Goal: Find specific page/section: Find specific page/section

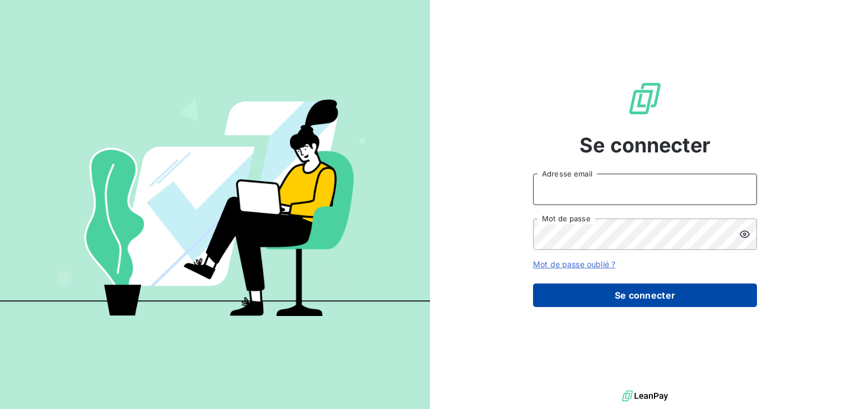
type input "[EMAIL_ADDRESS][DOMAIN_NAME]"
click at [637, 305] on button "Se connecter" at bounding box center [645, 295] width 224 height 24
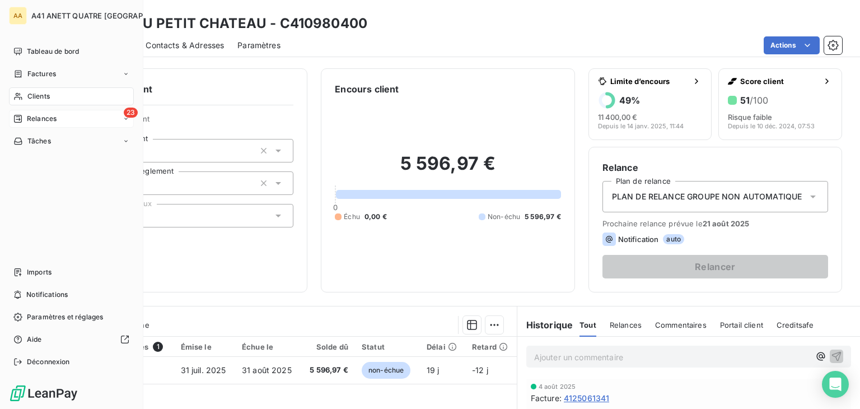
click at [64, 118] on div "23 Relances" at bounding box center [71, 119] width 125 height 18
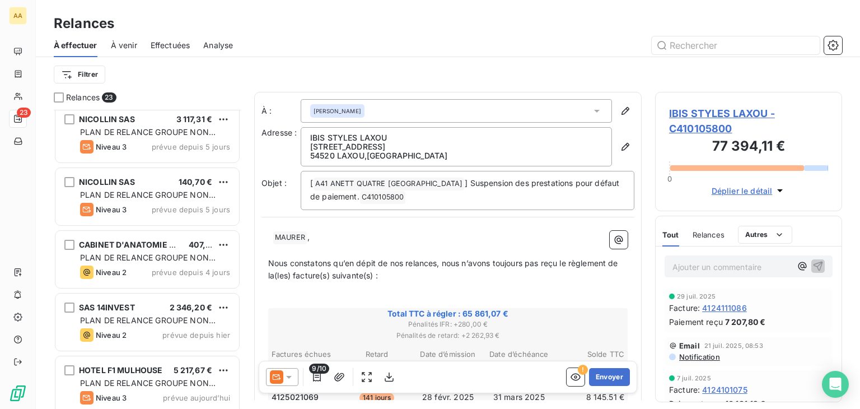
scroll to position [1143, 0]
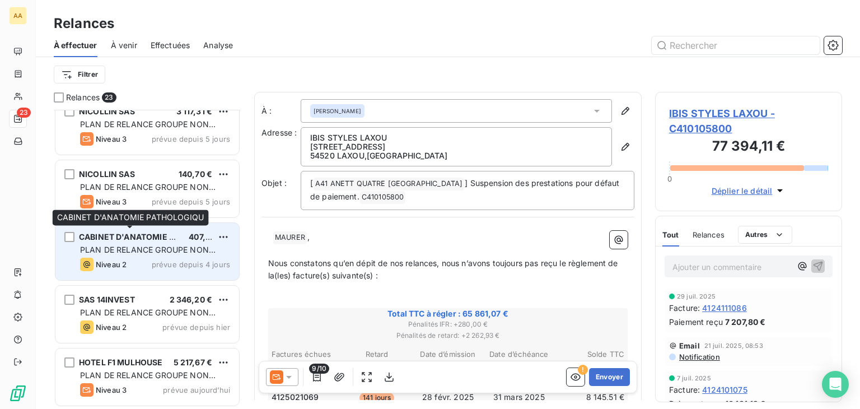
click at [163, 236] on span "CABINET D'ANATOMIE PATHOLOGIQU" at bounding box center [153, 237] width 148 height 10
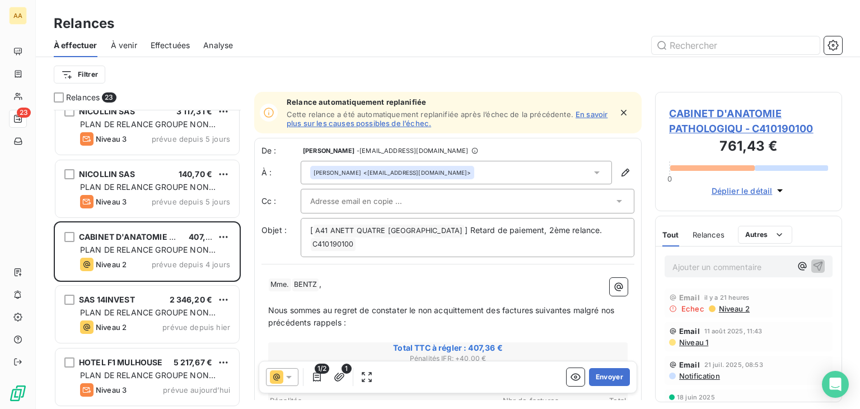
click at [618, 113] on icon "button" at bounding box center [623, 112] width 11 height 11
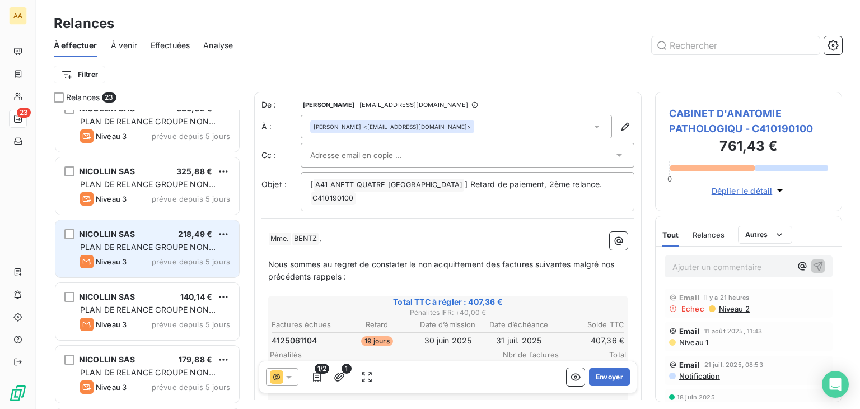
scroll to position [695, 0]
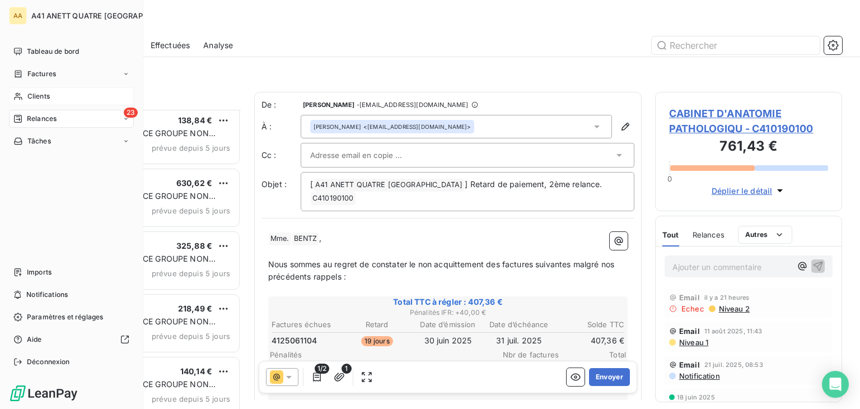
click at [45, 94] on span "Clients" at bounding box center [38, 96] width 22 height 10
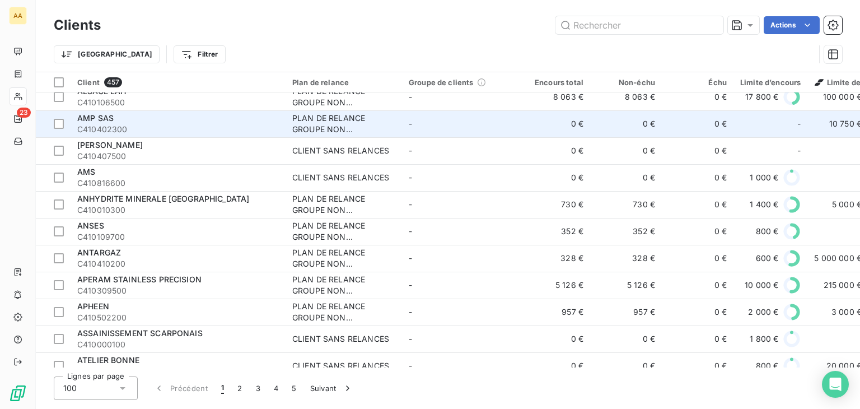
scroll to position [280, 0]
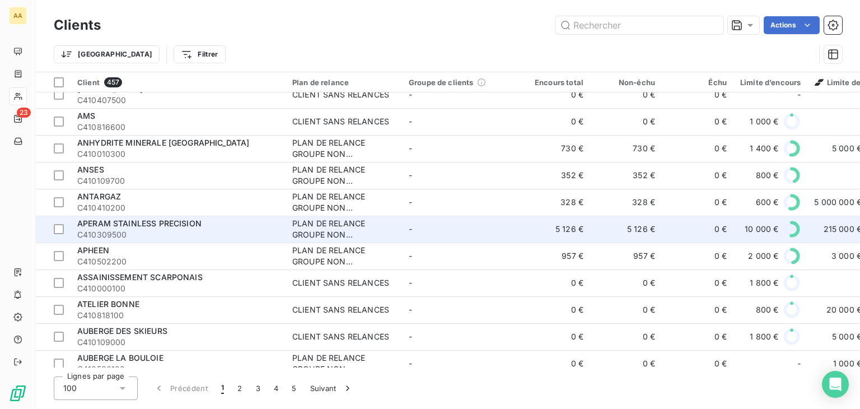
click at [187, 223] on span "APERAM STAINLESS PRECISION" at bounding box center [139, 223] width 124 height 10
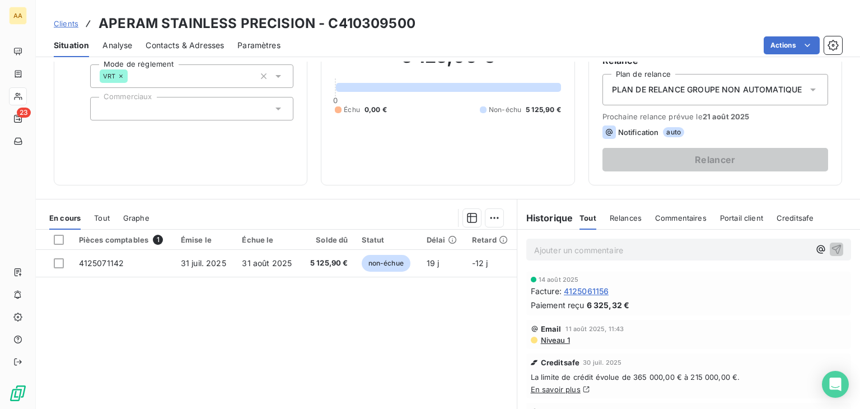
scroll to position [112, 0]
